Goal: Task Accomplishment & Management: Use online tool/utility

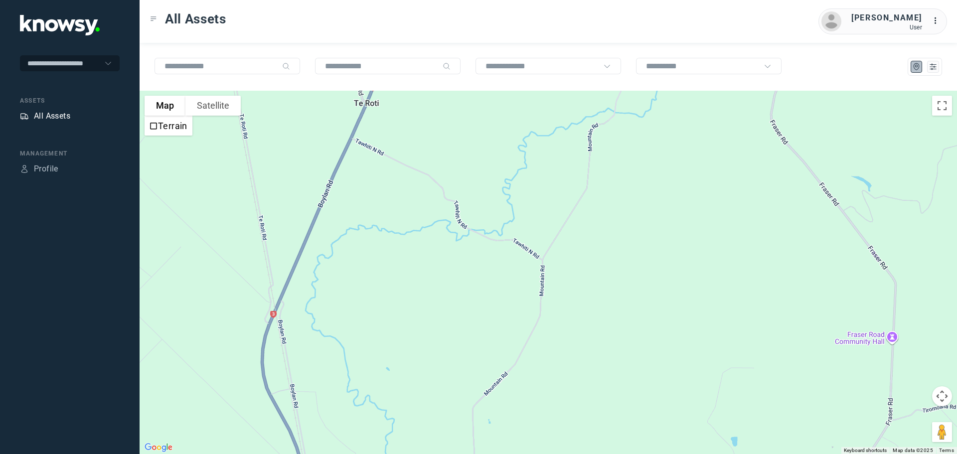
click at [59, 116] on div "All Assets" at bounding box center [52, 116] width 36 height 12
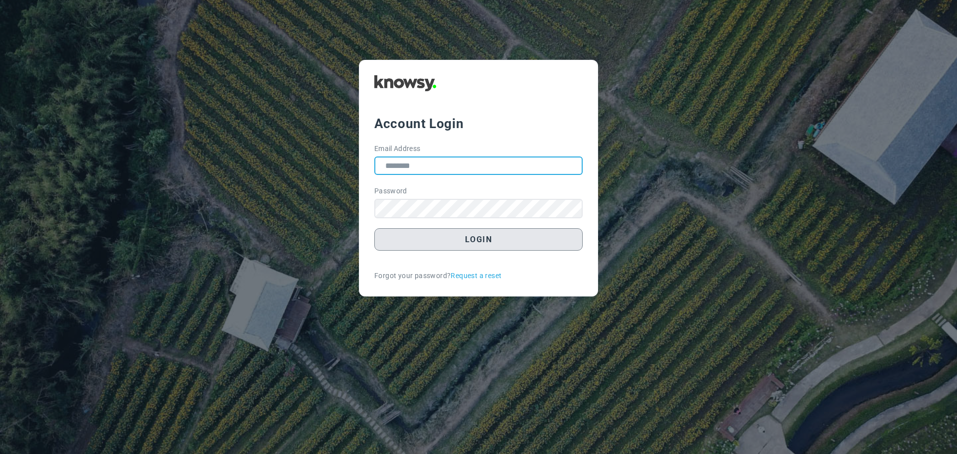
type input "**********"
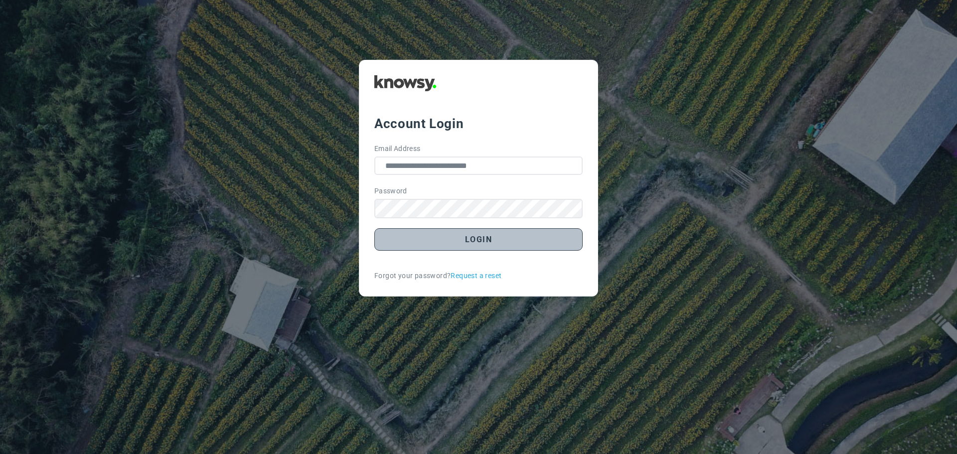
click at [479, 237] on button "Login" at bounding box center [478, 239] width 208 height 22
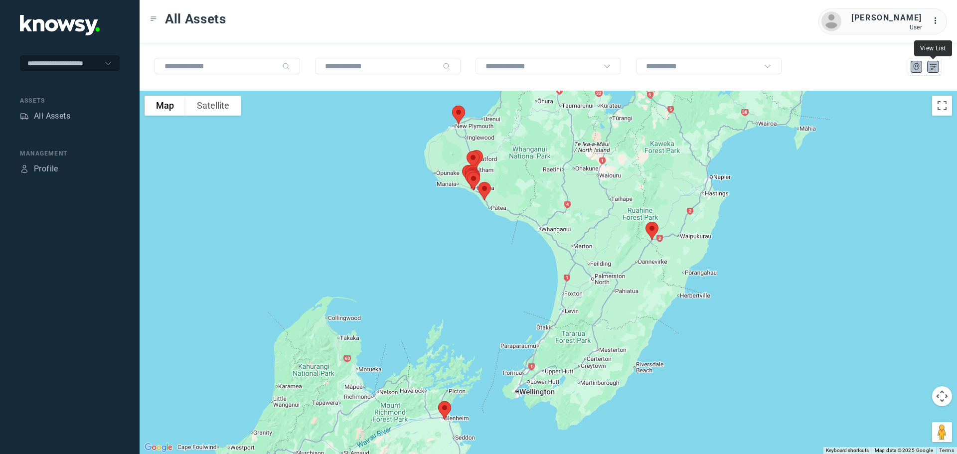
click at [933, 67] on icon "List" at bounding box center [933, 66] width 9 height 9
